Goal: Find specific page/section: Find specific page/section

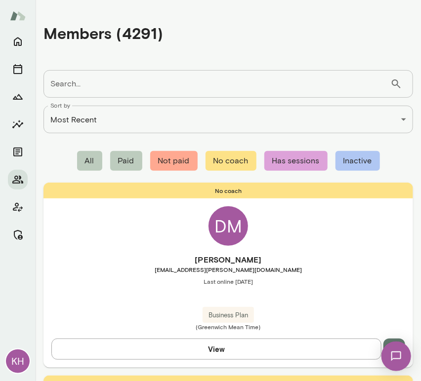
click at [110, 91] on input "Search..." at bounding box center [216, 84] width 347 height 28
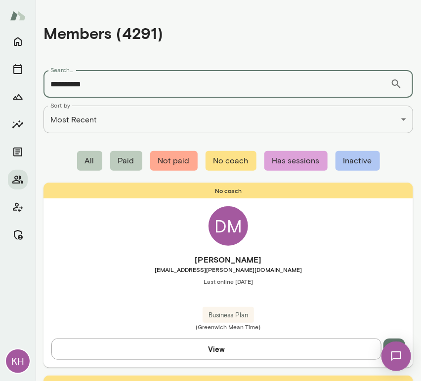
type input "**********"
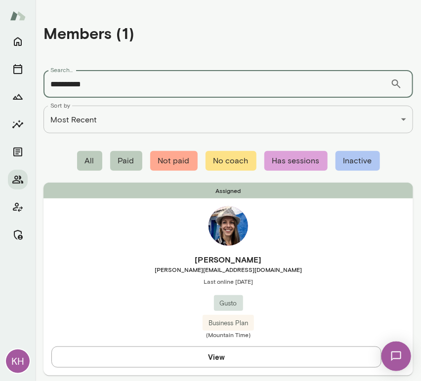
click at [105, 307] on div "Leah Brite leah.brite@gusto.com Last online August 26 Gusto Business Plan (Moun…" at bounding box center [228, 296] width 370 height 85
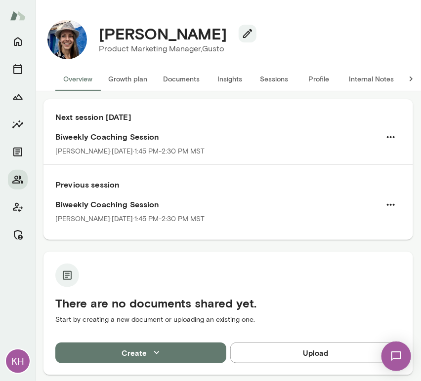
click at [352, 74] on button "Internal Notes" at bounding box center [371, 79] width 61 height 24
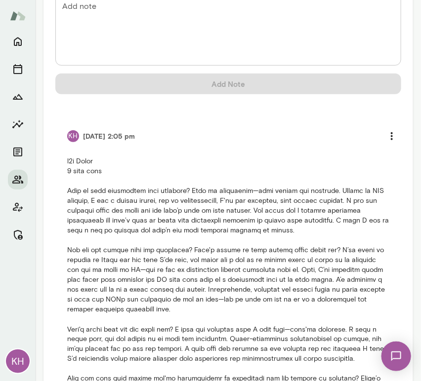
scroll to position [138, 0]
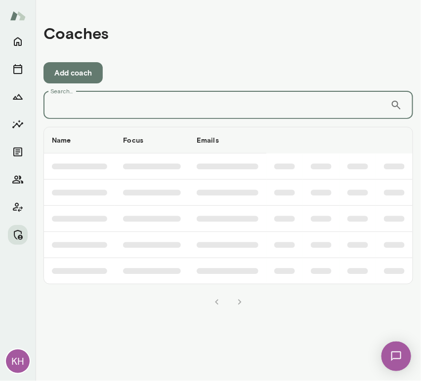
click at [137, 112] on input "Search..." at bounding box center [216, 105] width 347 height 28
type input "*****"
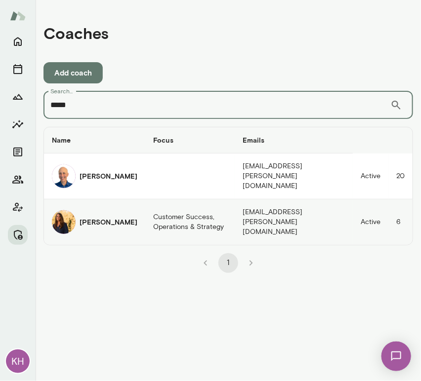
click at [80, 217] on h6 "[PERSON_NAME]" at bounding box center [109, 222] width 58 height 10
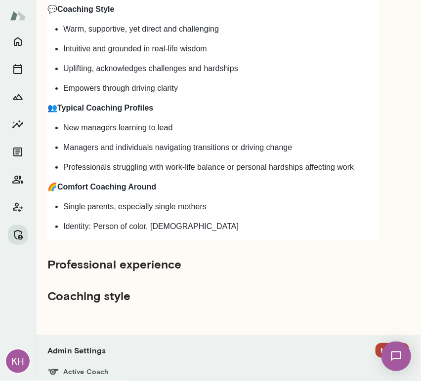
scroll to position [1032, 0]
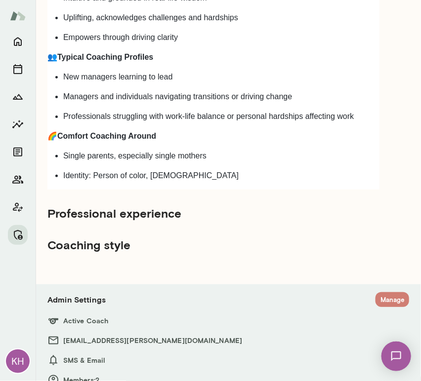
click at [379, 292] on button "Manage" at bounding box center [392, 299] width 34 height 15
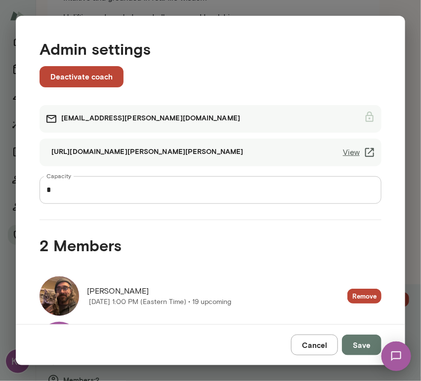
scroll to position [60, 0]
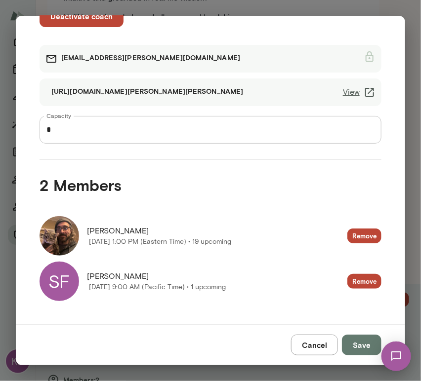
click at [322, 342] on button "Cancel" at bounding box center [314, 345] width 47 height 21
